Goal: Transaction & Acquisition: Purchase product/service

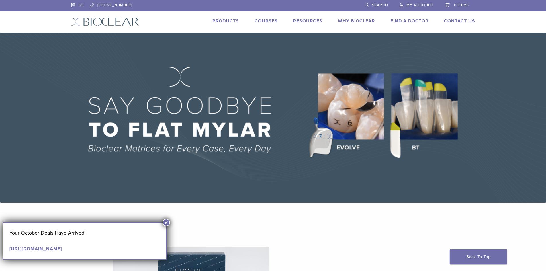
click at [166, 223] on button "×" at bounding box center [165, 222] width 7 height 7
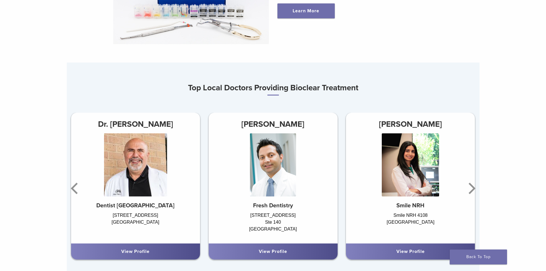
scroll to position [344, 0]
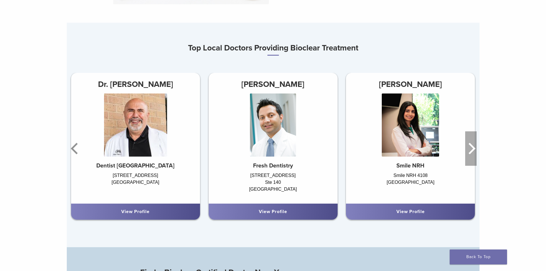
click at [471, 153] on icon "Next" at bounding box center [472, 148] width 7 height 11
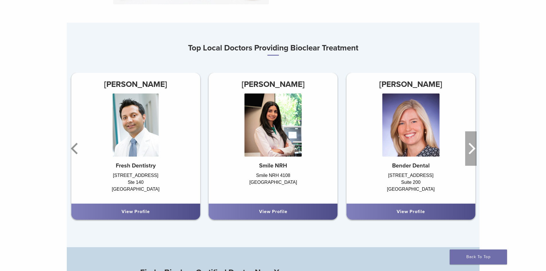
click at [471, 153] on icon "Next" at bounding box center [472, 148] width 7 height 11
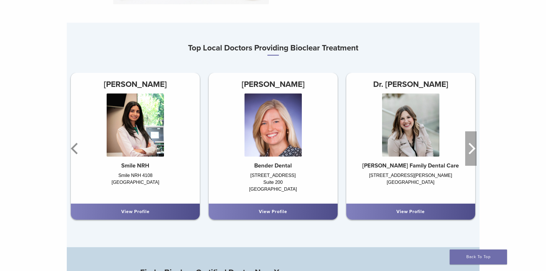
click at [471, 153] on icon "Next" at bounding box center [472, 148] width 7 height 11
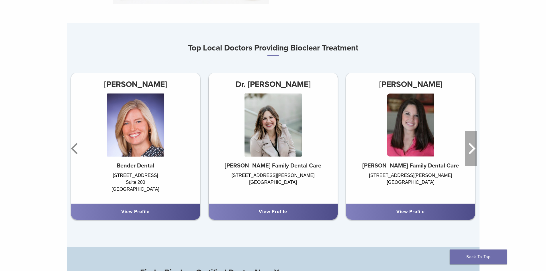
click at [471, 153] on icon "Next" at bounding box center [472, 148] width 7 height 11
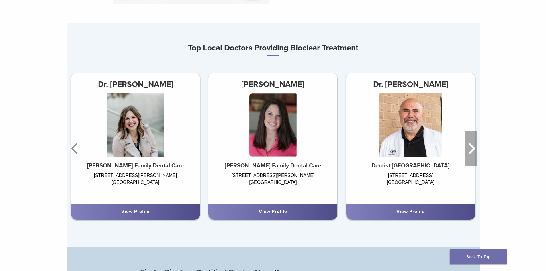
click at [471, 153] on icon "Next" at bounding box center [472, 148] width 7 height 11
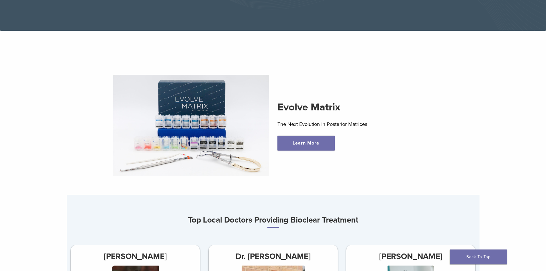
scroll to position [0, 0]
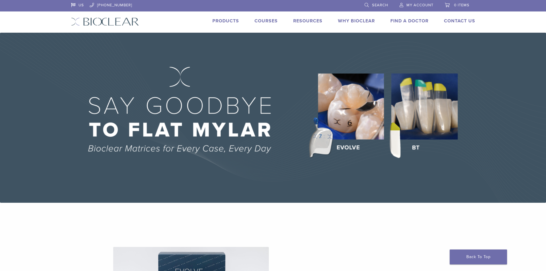
click at [234, 126] on img at bounding box center [273, 118] width 546 height 170
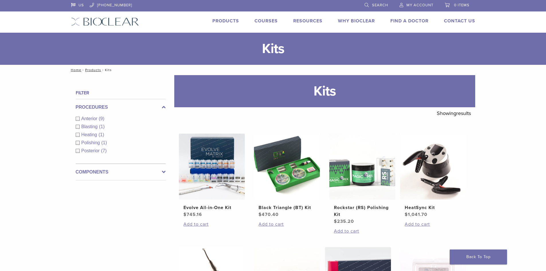
click at [415, 2] on link "My Account" at bounding box center [417, 4] width 34 height 9
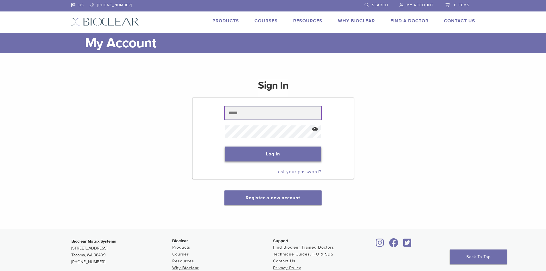
type input "**********"
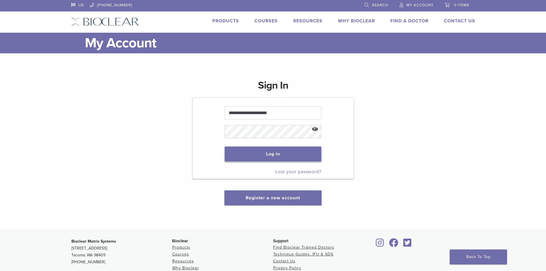
click at [279, 153] on button "Log in" at bounding box center [273, 153] width 97 height 15
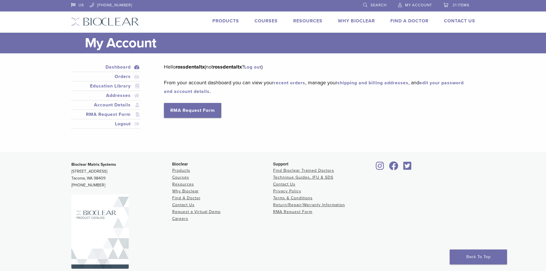
click at [458, 5] on span "21 items" at bounding box center [461, 5] width 17 height 5
click at [451, 1] on link "21 items" at bounding box center [456, 4] width 26 height 9
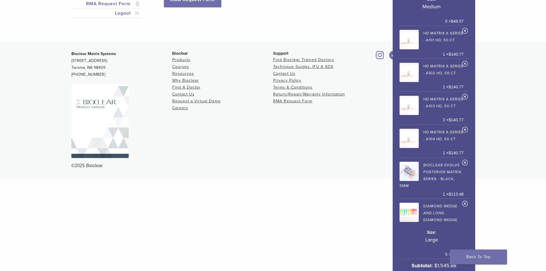
scroll to position [138, 0]
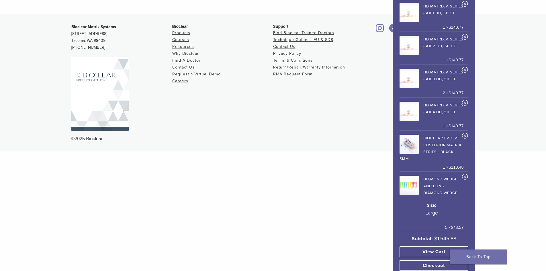
click at [436, 246] on link "View cart" at bounding box center [434, 251] width 69 height 11
